Goal: Find specific page/section: Find specific page/section

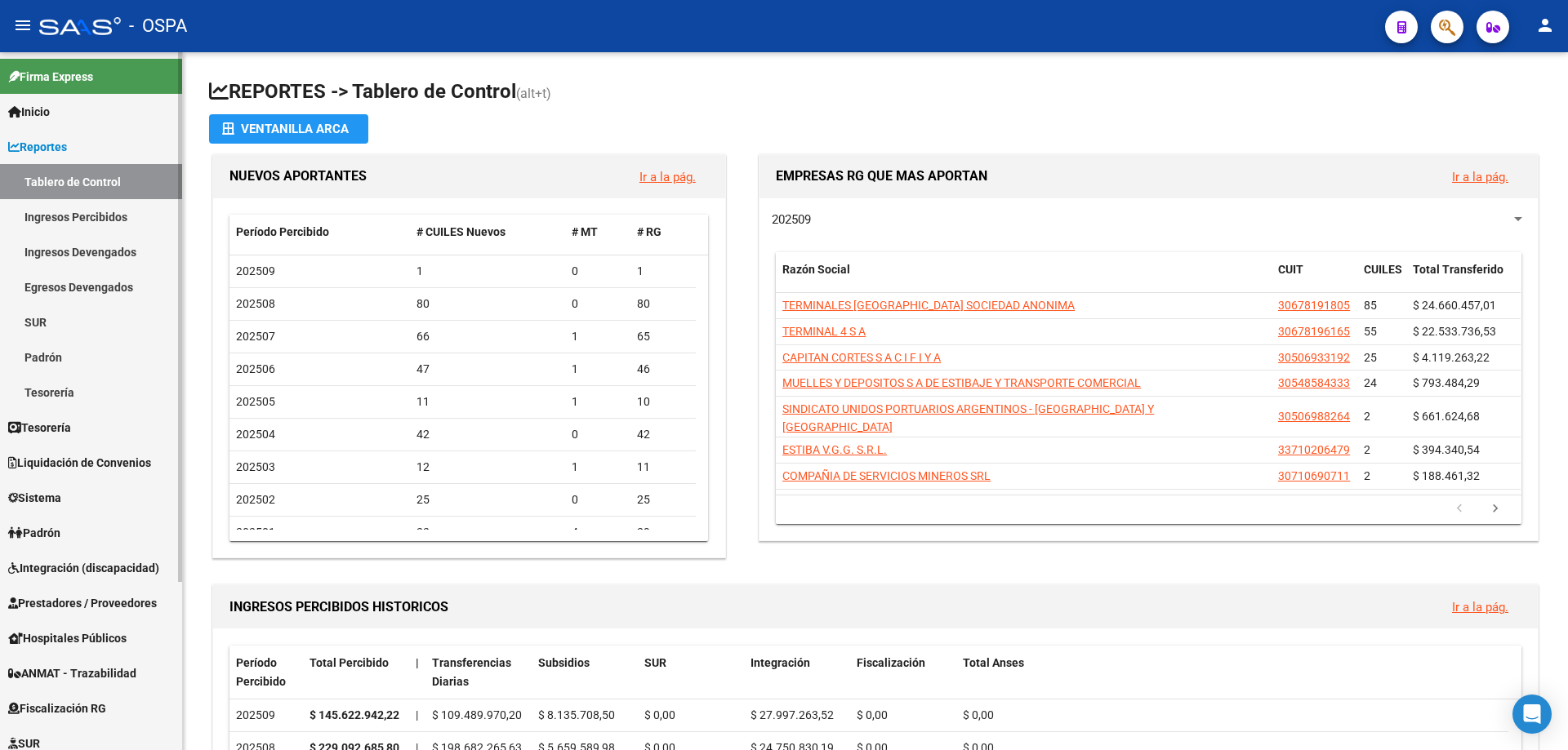
click at [34, 594] on span "Prestadores / Proveedores" at bounding box center [83, 603] width 149 height 18
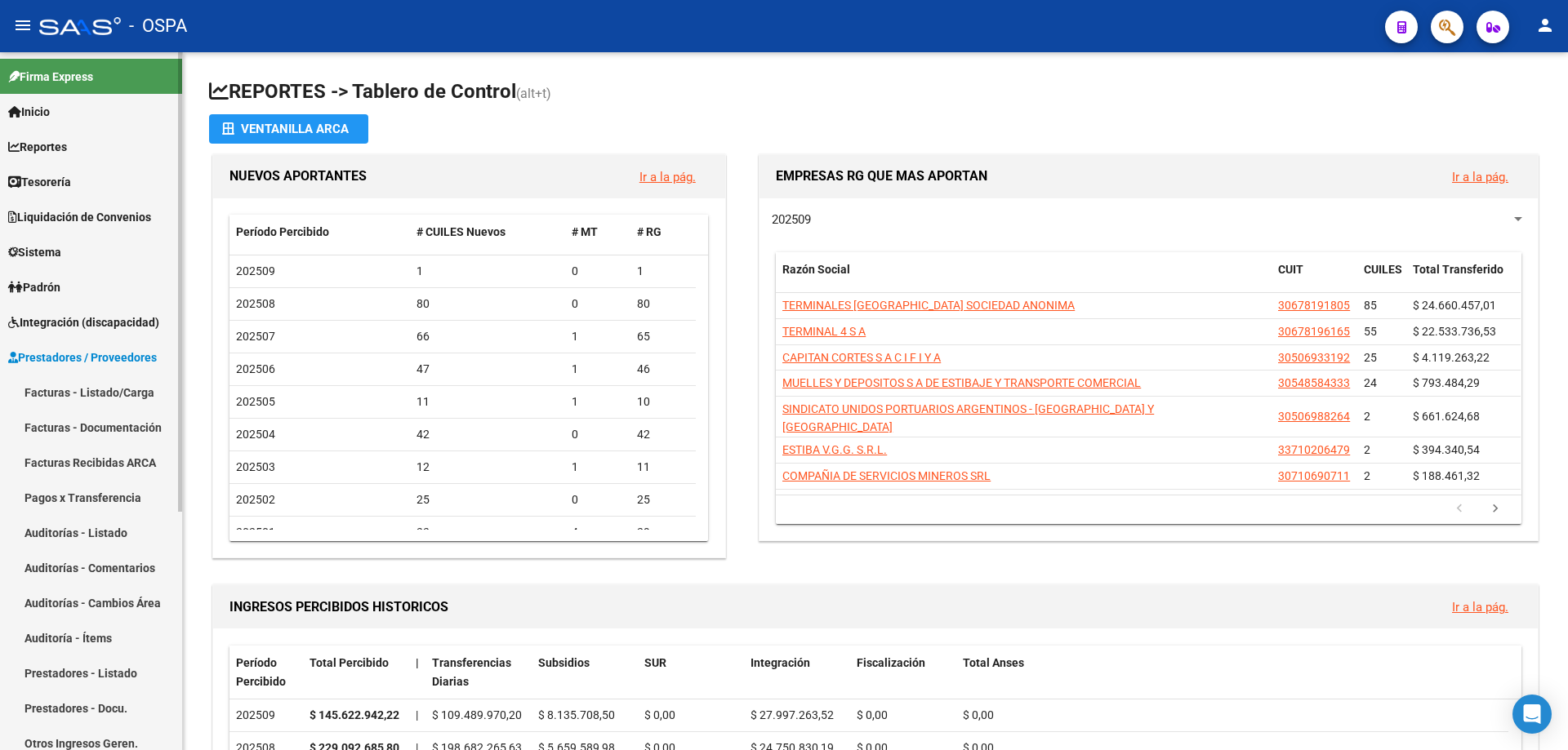
click at [105, 398] on link "Facturas - Listado/Carga" at bounding box center [91, 392] width 182 height 35
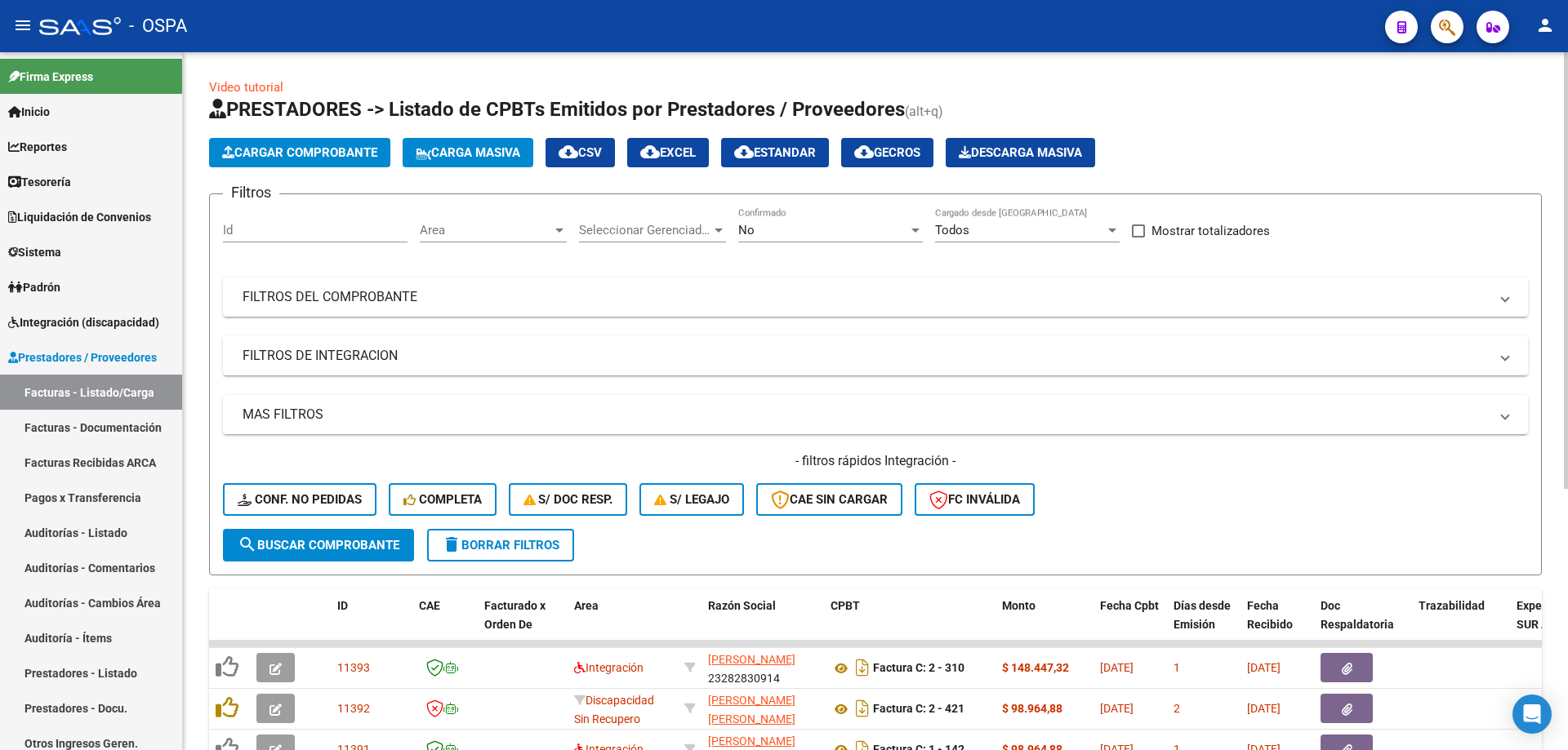
click at [470, 219] on div "Area Area" at bounding box center [494, 224] width 147 height 35
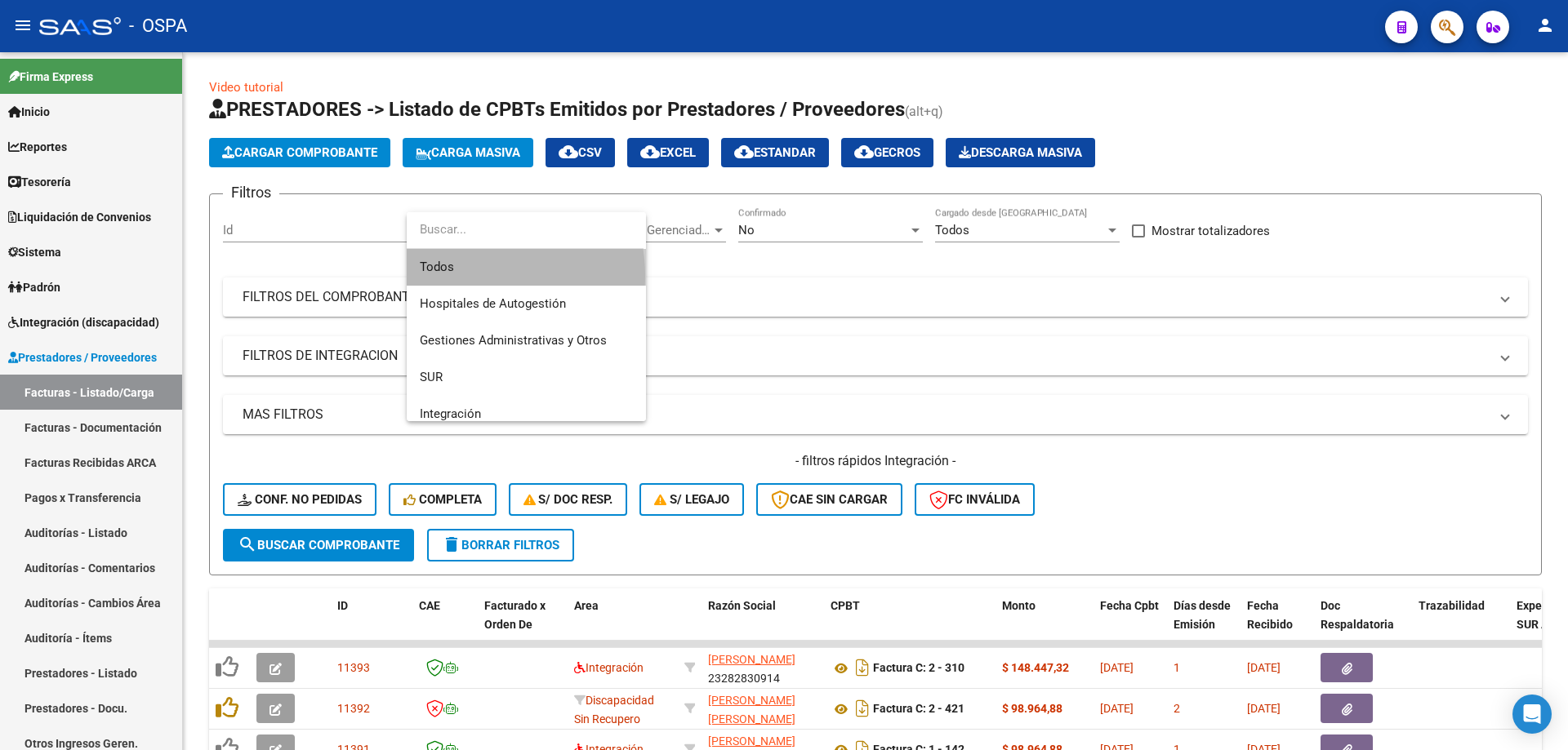
click at [464, 276] on span "Todos" at bounding box center [526, 266] width 213 height 37
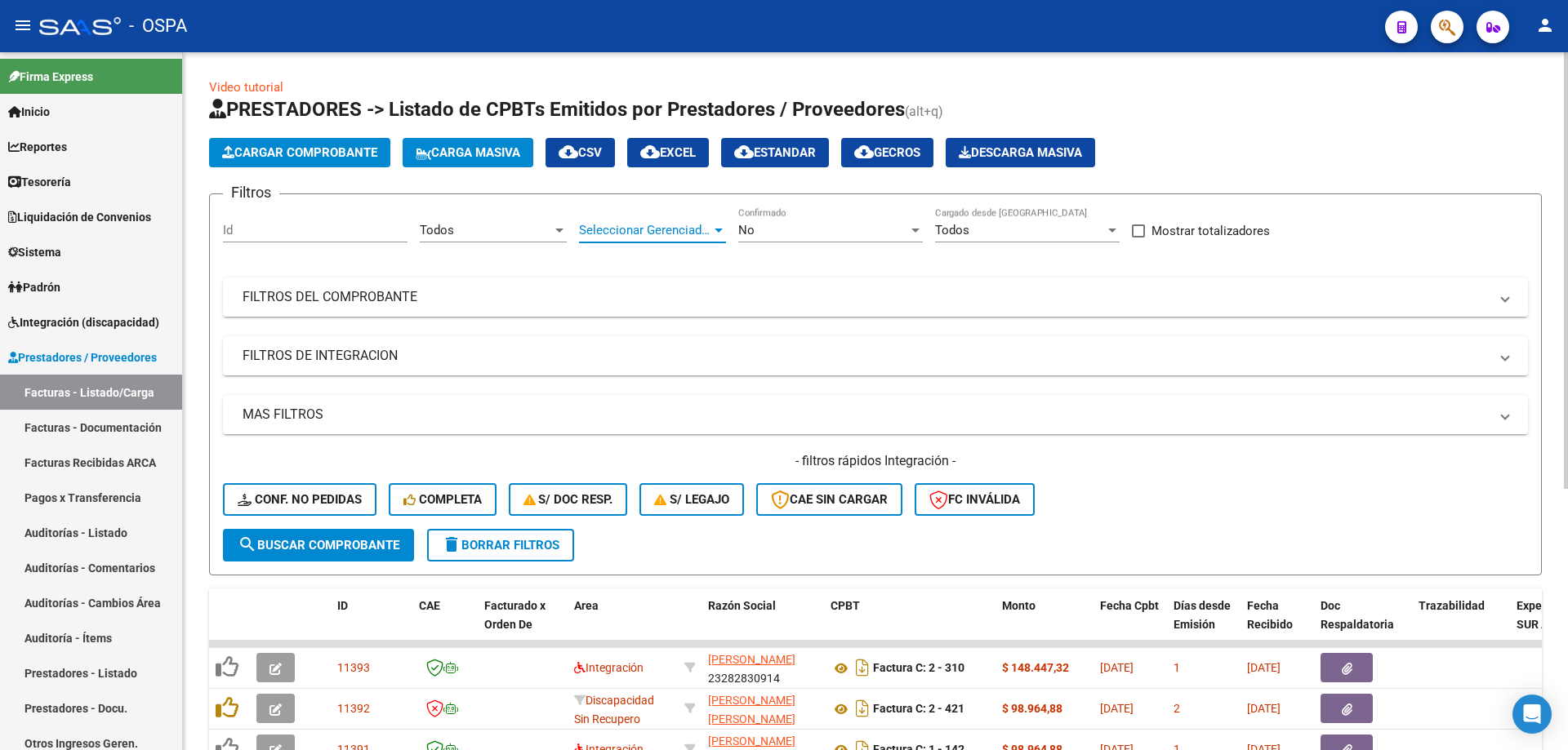
click at [619, 222] on span "Seleccionar Gerenciador" at bounding box center [644, 230] width 132 height 14
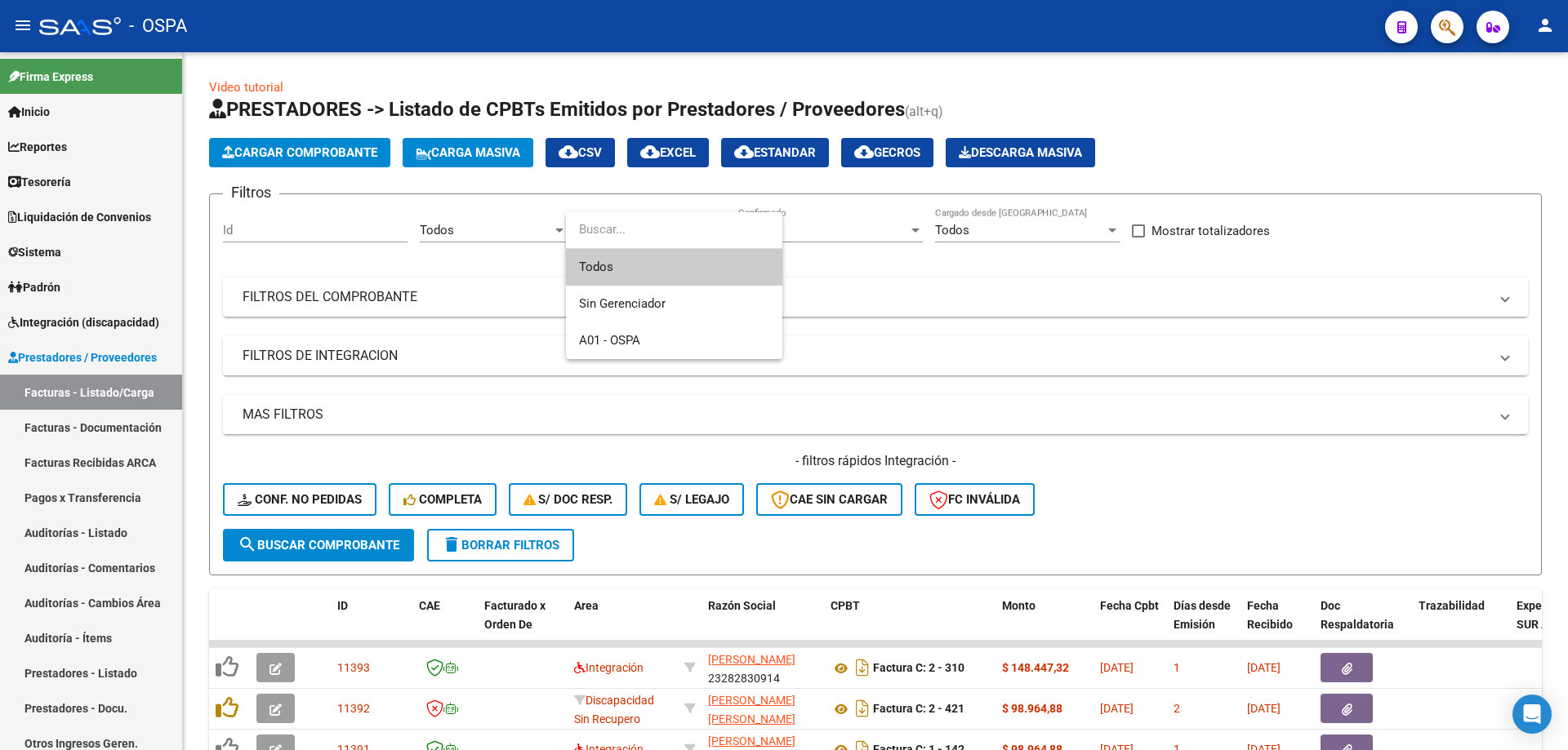
click at [618, 267] on span "Todos" at bounding box center [674, 266] width 190 height 37
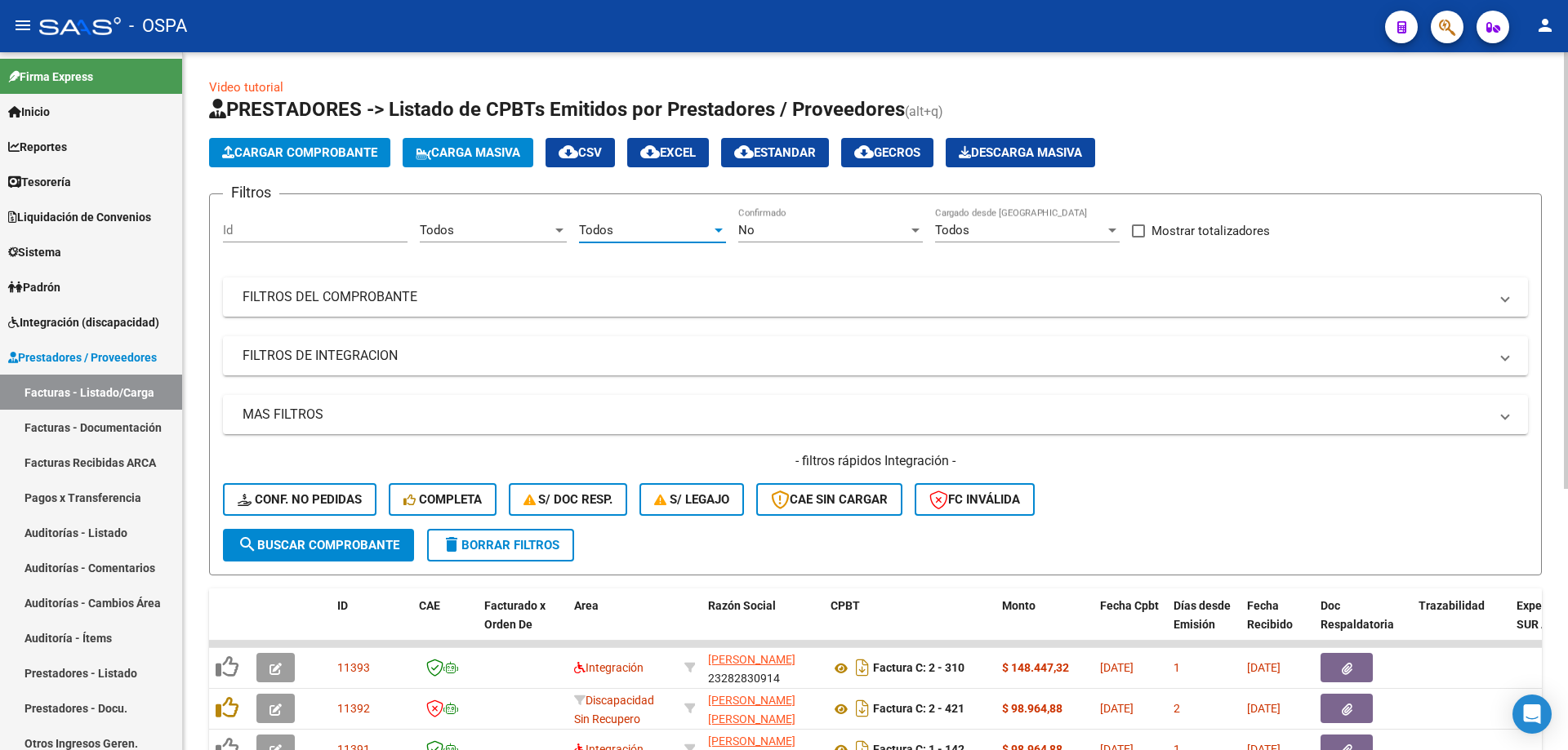
click at [768, 222] on div "No Confirmado" at bounding box center [830, 224] width 185 height 35
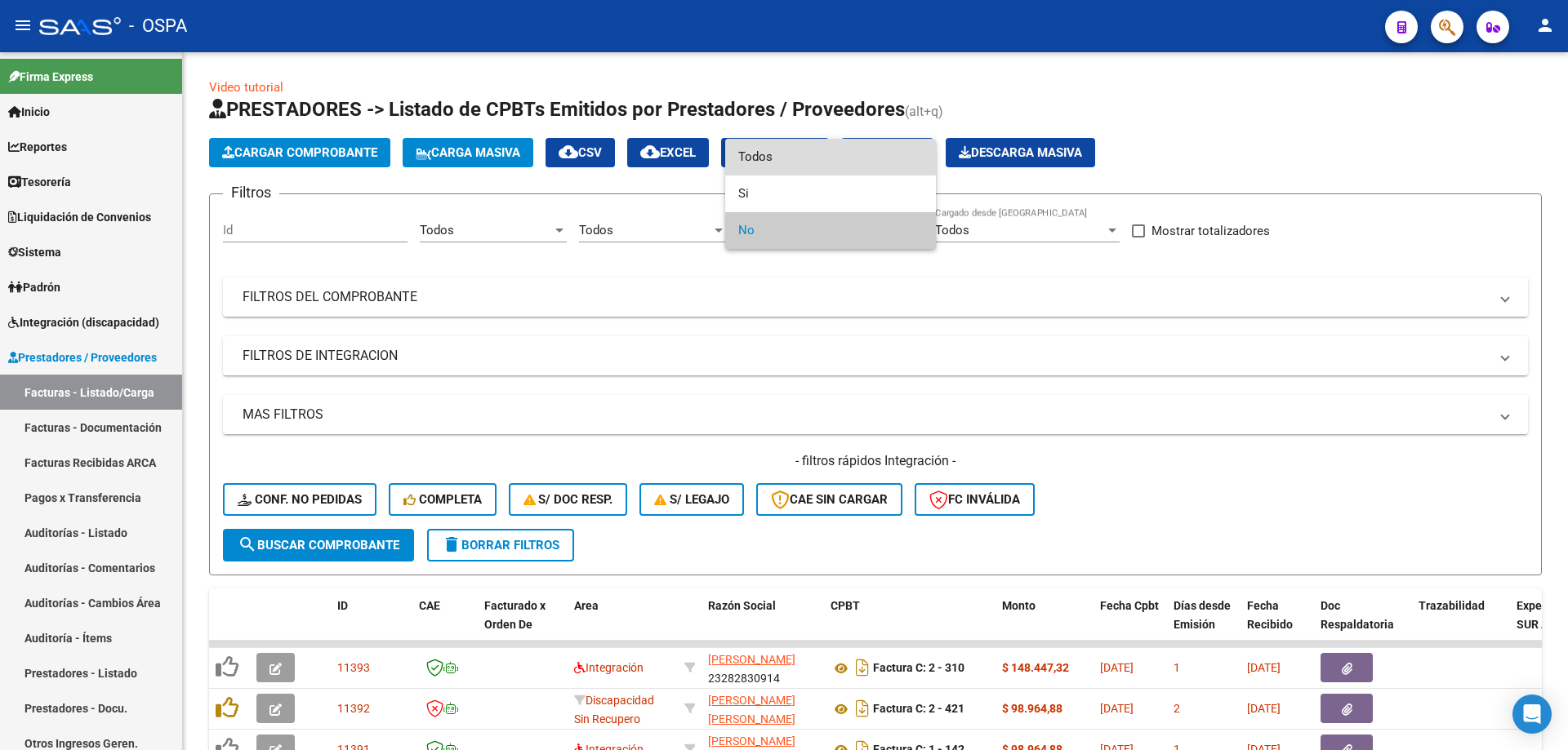
click at [793, 153] on span "Todos" at bounding box center [830, 157] width 185 height 37
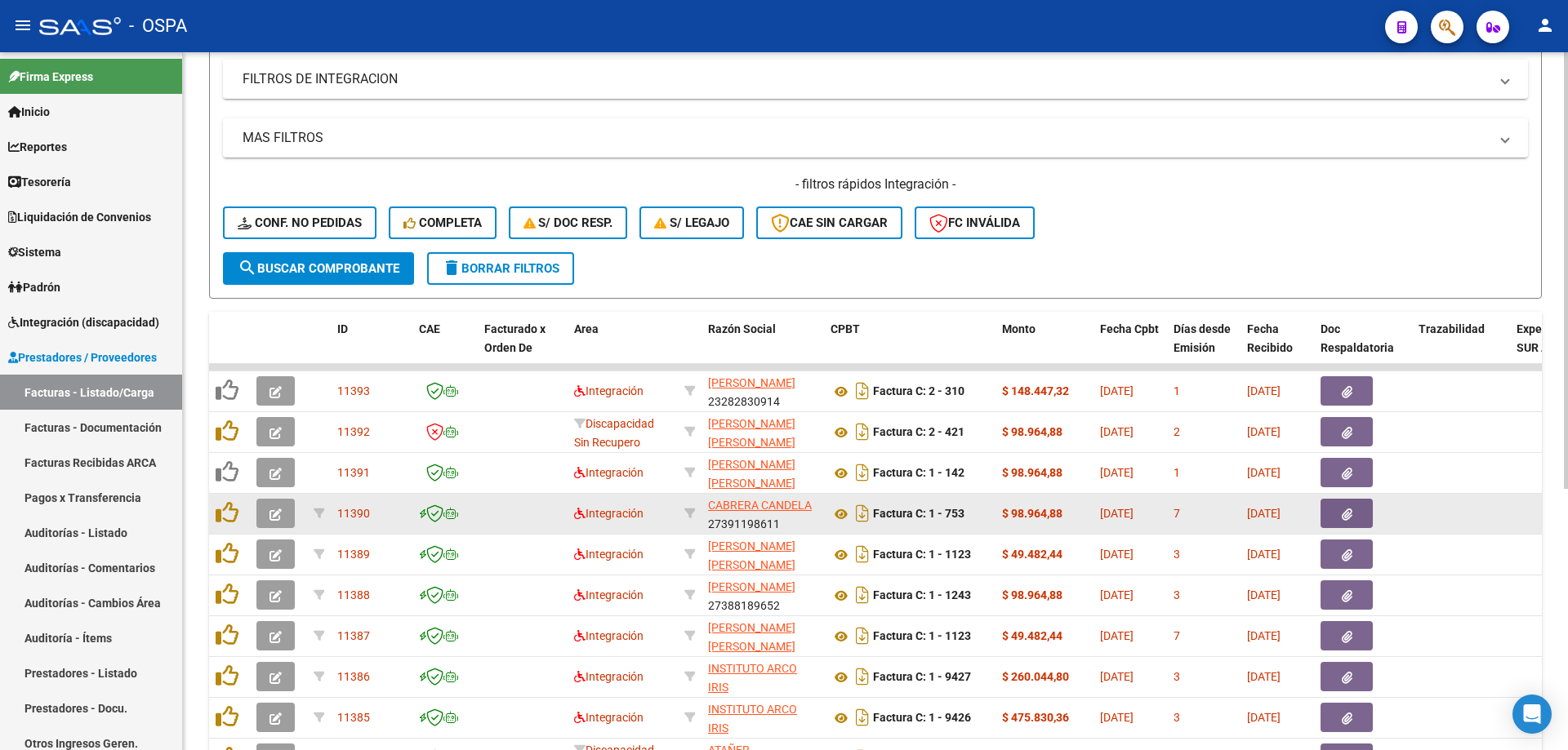
scroll to position [417, 0]
